Goal: Check status: Check status

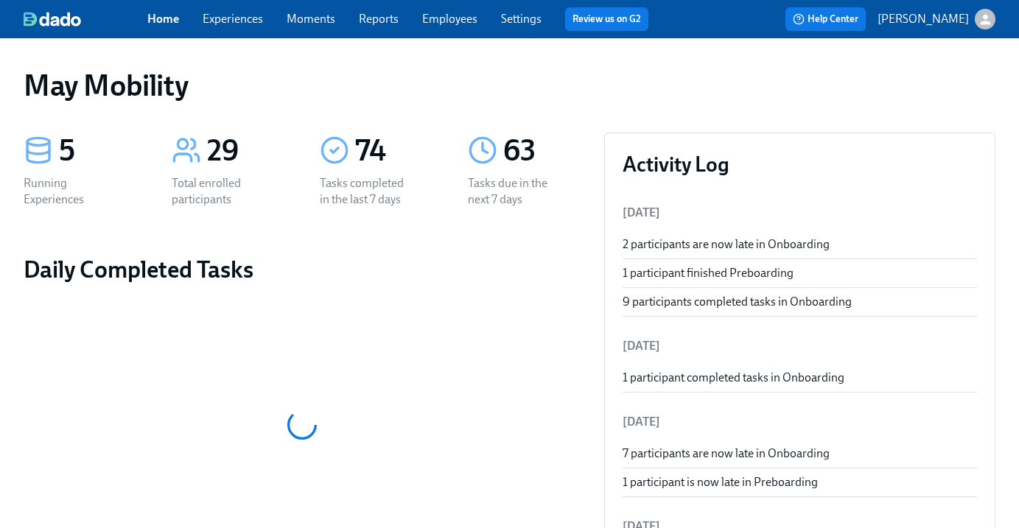
click at [242, 17] on link "Experiences" at bounding box center [233, 19] width 60 height 14
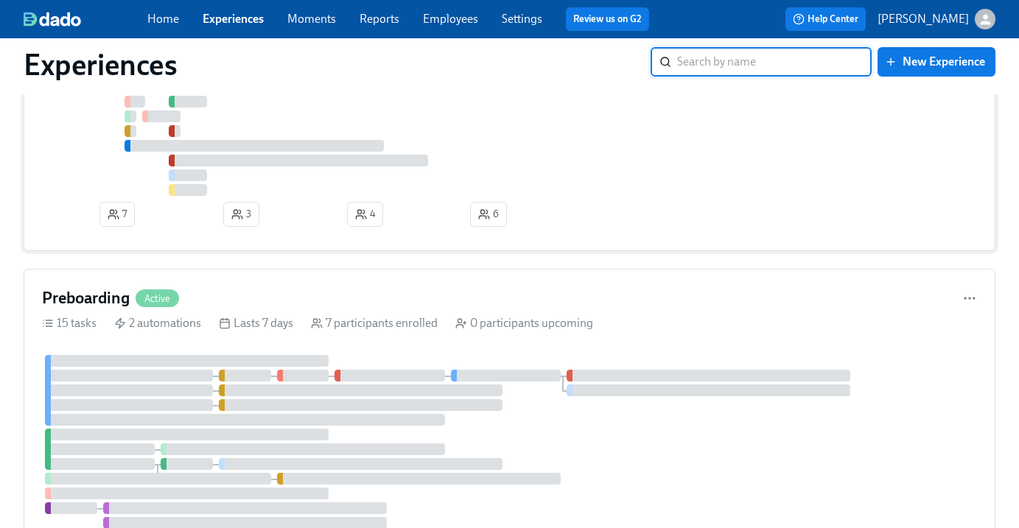
scroll to position [338, 0]
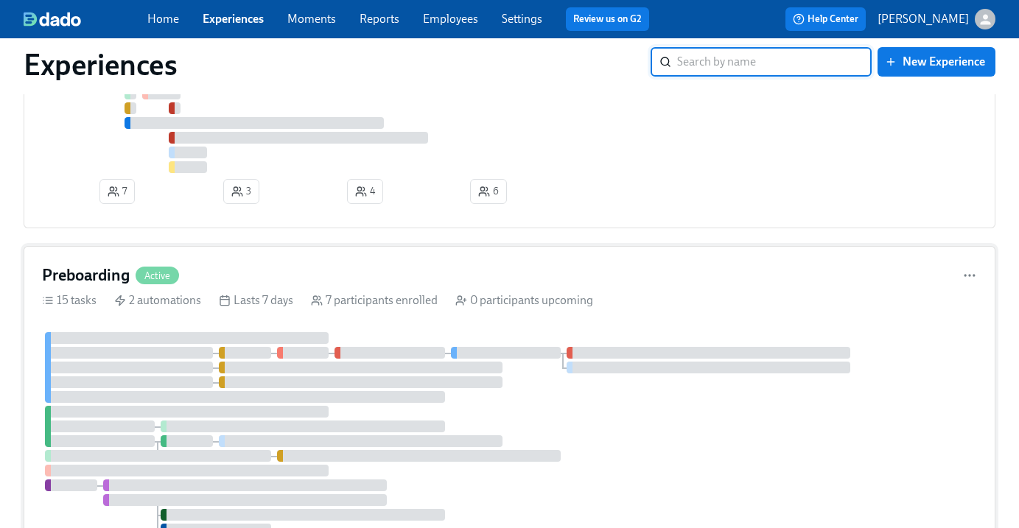
click at [161, 264] on div "Preboarding Active 15 tasks 2 automations Lasts 7 days 7 participants enrolled …" at bounding box center [510, 426] width 972 height 360
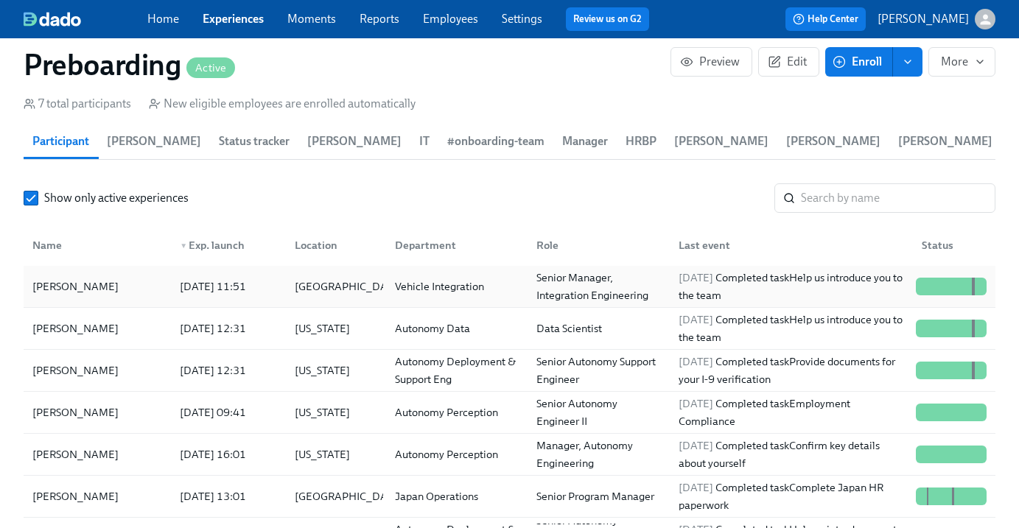
scroll to position [1574, 0]
click at [221, 293] on div "[DATE] 11:51" at bounding box center [213, 286] width 78 height 18
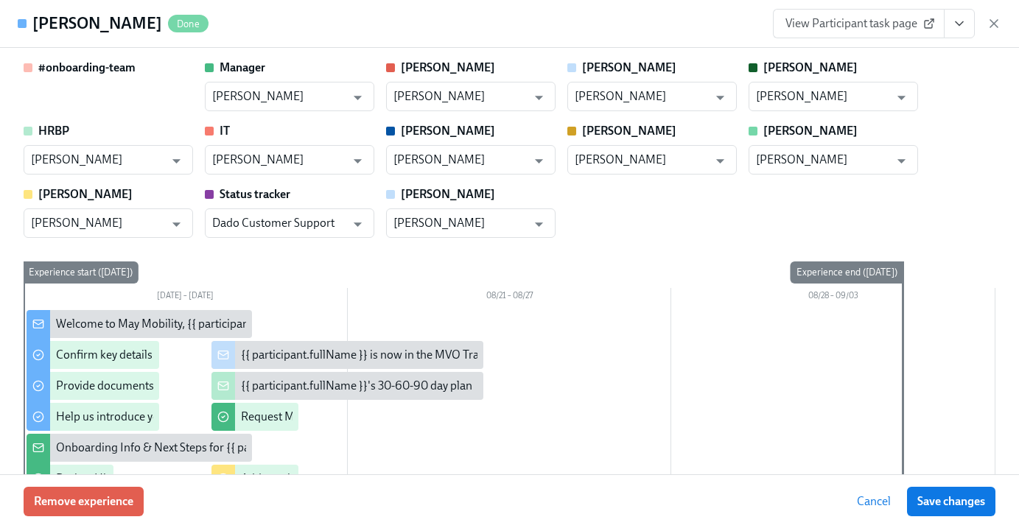
click at [959, 23] on icon "View task page" at bounding box center [959, 23] width 15 height 15
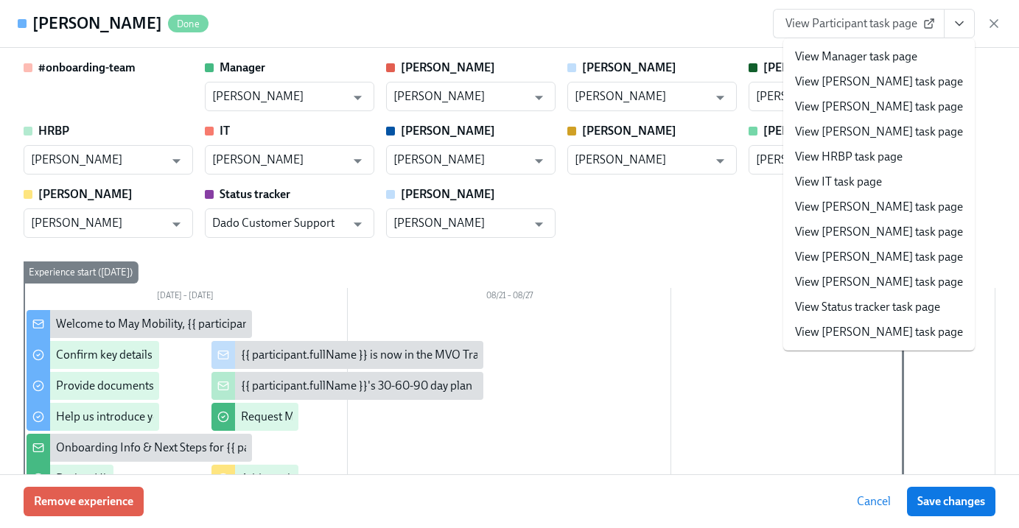
click at [885, 185] on li "View IT task page" at bounding box center [879, 182] width 192 height 25
click at [844, 181] on link "View IT task page" at bounding box center [838, 182] width 87 height 16
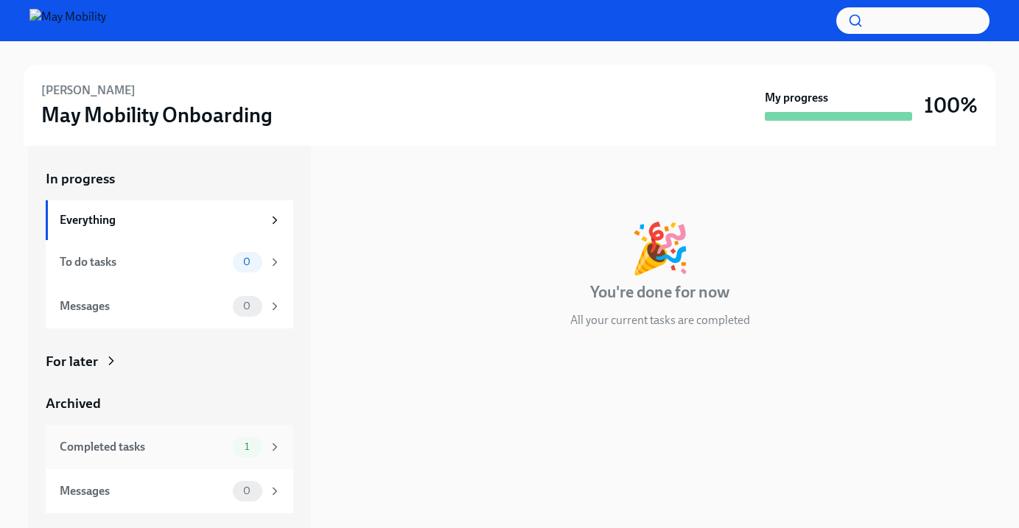
click at [142, 442] on div "Completed tasks" at bounding box center [143, 447] width 167 height 16
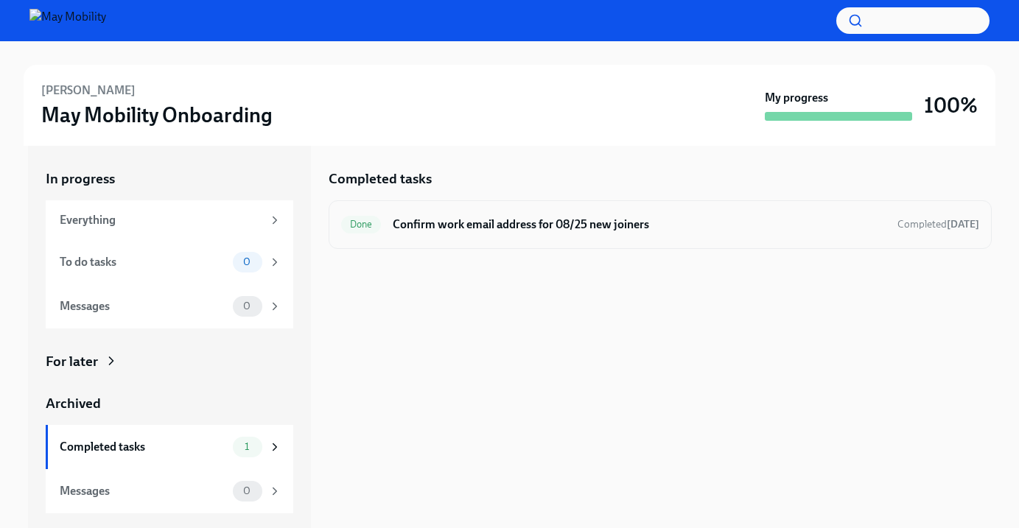
click at [650, 237] on div "Done Confirm work email address for 08/25 new joiners Completed 4 days ago" at bounding box center [660, 224] width 663 height 49
click at [911, 228] on span "Completed 4 days ago" at bounding box center [939, 224] width 82 height 13
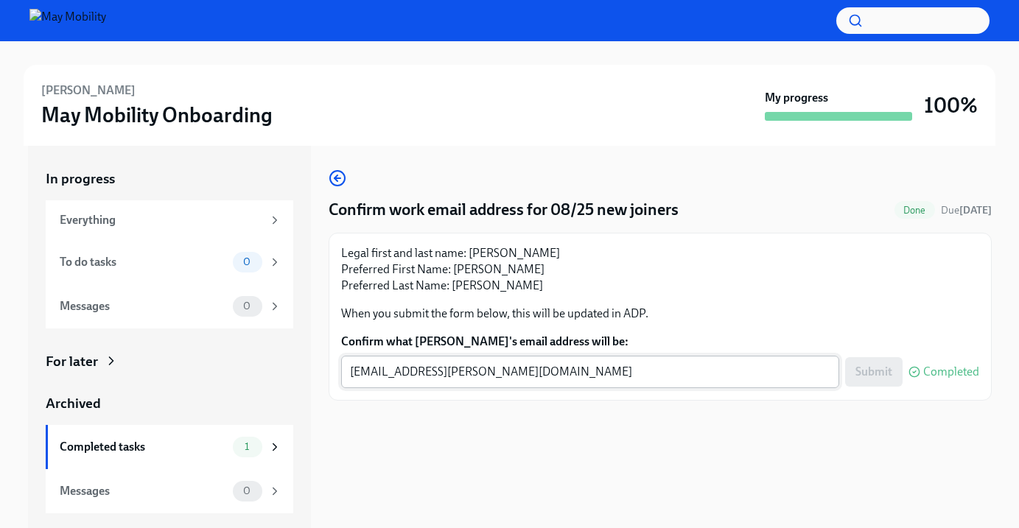
click at [588, 388] on div "mark.frye@maymobility.com x ​" at bounding box center [590, 372] width 498 height 32
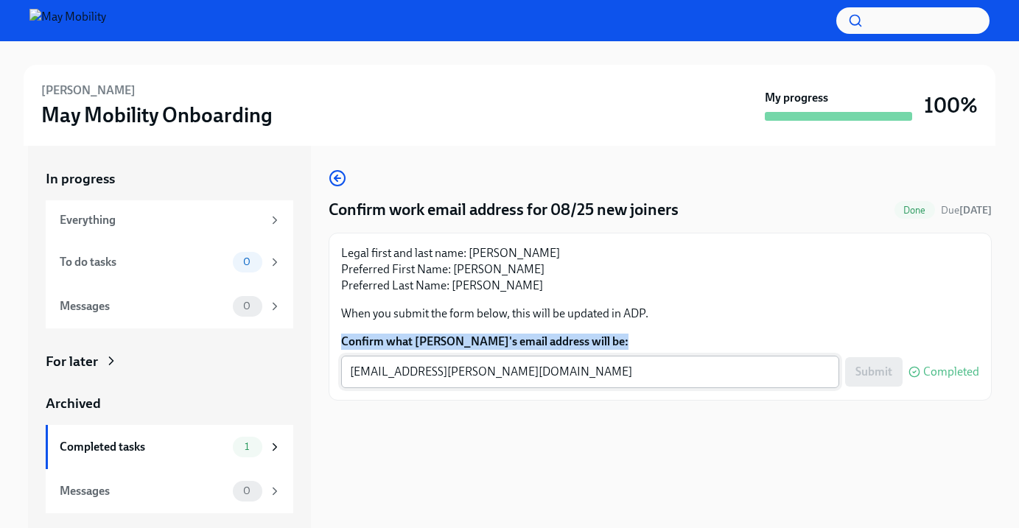
click at [588, 388] on div "mark.frye@maymobility.com x ​" at bounding box center [590, 372] width 498 height 32
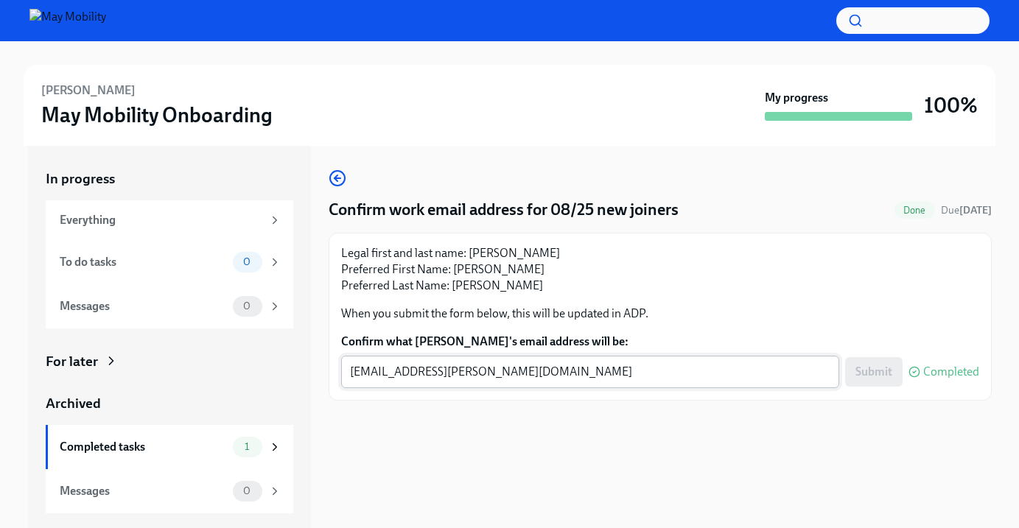
click at [563, 382] on div "mark.frye@maymobility.com x ​" at bounding box center [590, 372] width 498 height 32
